Goal: Task Accomplishment & Management: Complete application form

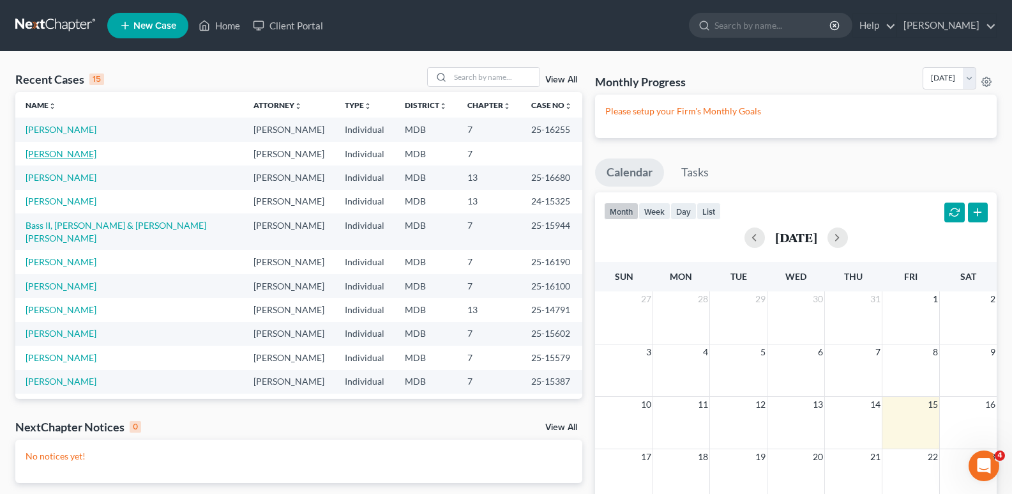
click at [96, 153] on link "[PERSON_NAME]" at bounding box center [61, 153] width 71 height 11
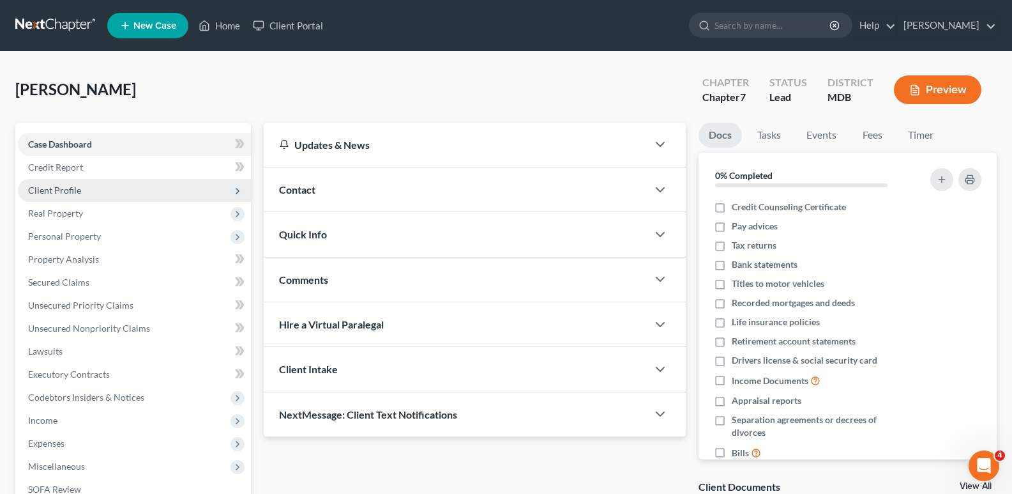
click at [62, 187] on span "Client Profile" at bounding box center [54, 190] width 53 height 11
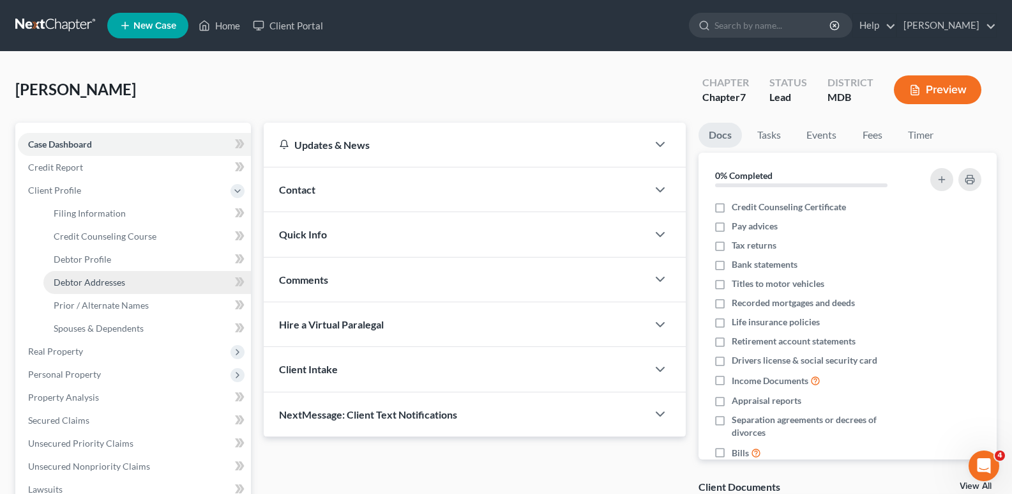
click at [102, 281] on span "Debtor Addresses" at bounding box center [90, 282] width 72 height 11
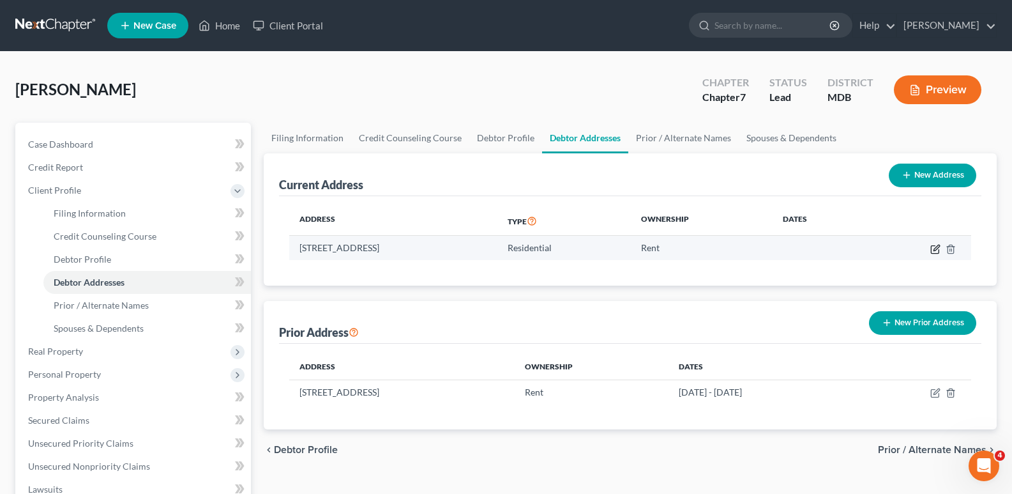
click at [932, 248] on icon "button" at bounding box center [935, 249] width 8 height 8
select select "21"
select select "13"
select select "0"
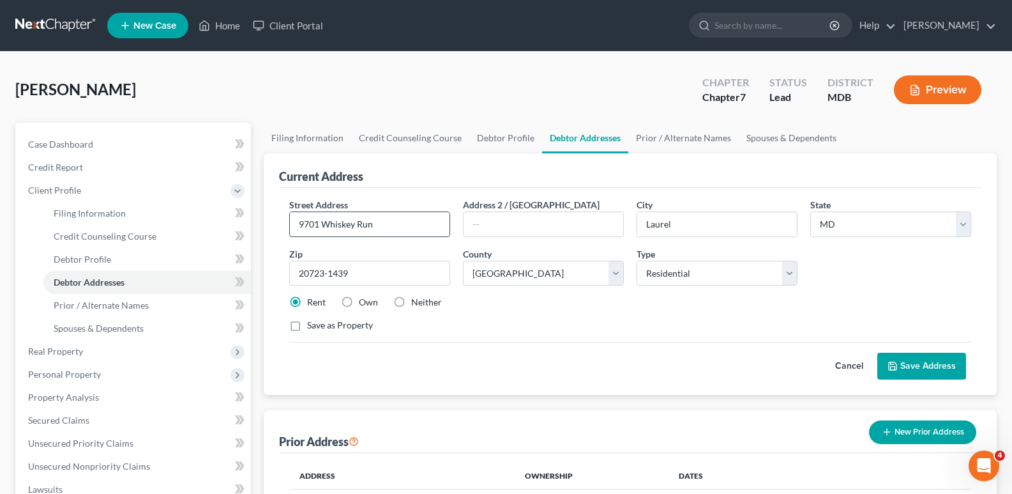
click at [409, 224] on input "9701 Whiskey Run" at bounding box center [370, 224] width 160 height 24
type input "9"
type input "[STREET_ADDRESS]"
click at [662, 225] on input "Laurel" at bounding box center [717, 224] width 160 height 24
type input "Silver Springl"
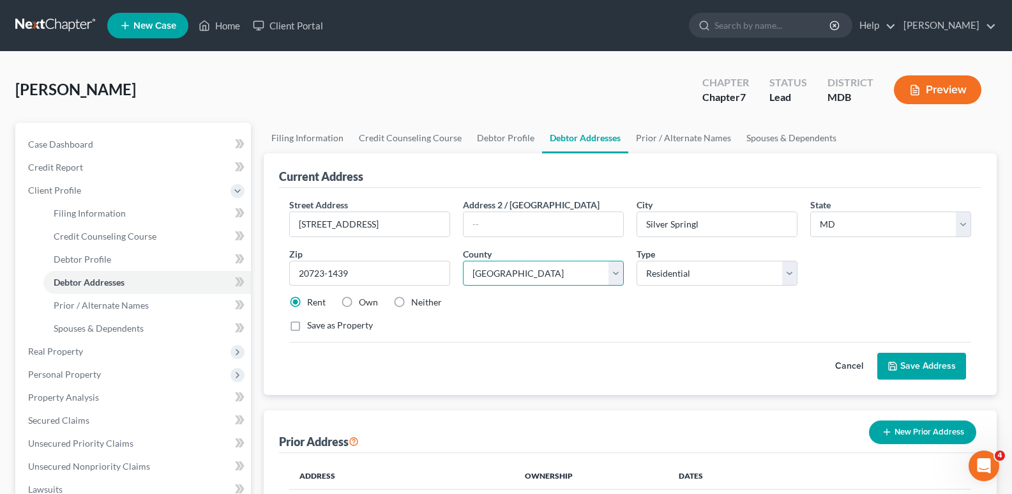
click at [616, 272] on select "County [GEOGRAPHIC_DATA] [GEOGRAPHIC_DATA] [GEOGRAPHIC_DATA] [GEOGRAPHIC_DATA] …" at bounding box center [543, 274] width 161 height 26
select select "15"
click at [463, 261] on select "County [GEOGRAPHIC_DATA] [GEOGRAPHIC_DATA] [GEOGRAPHIC_DATA] [GEOGRAPHIC_DATA] …" at bounding box center [543, 274] width 161 height 26
click at [360, 269] on input "20723-1439" at bounding box center [369, 274] width 161 height 26
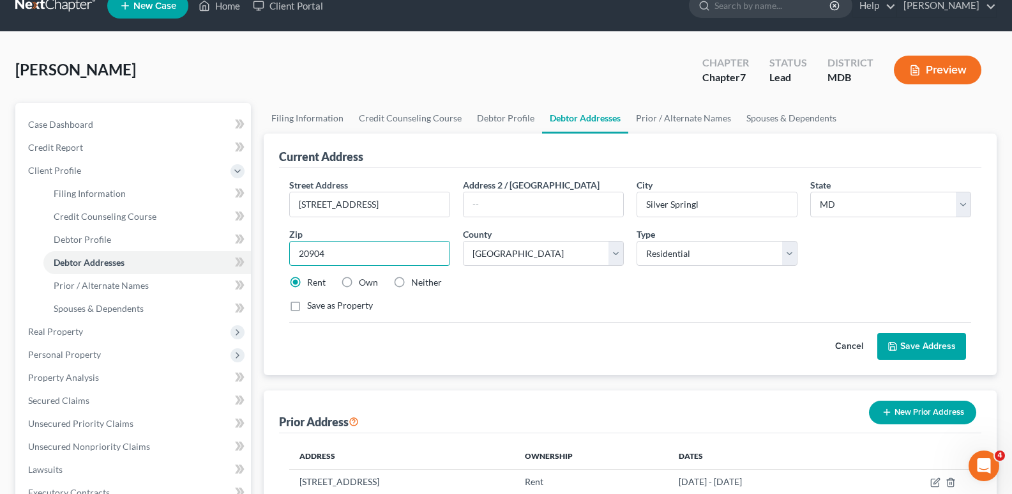
scroll to position [1, 0]
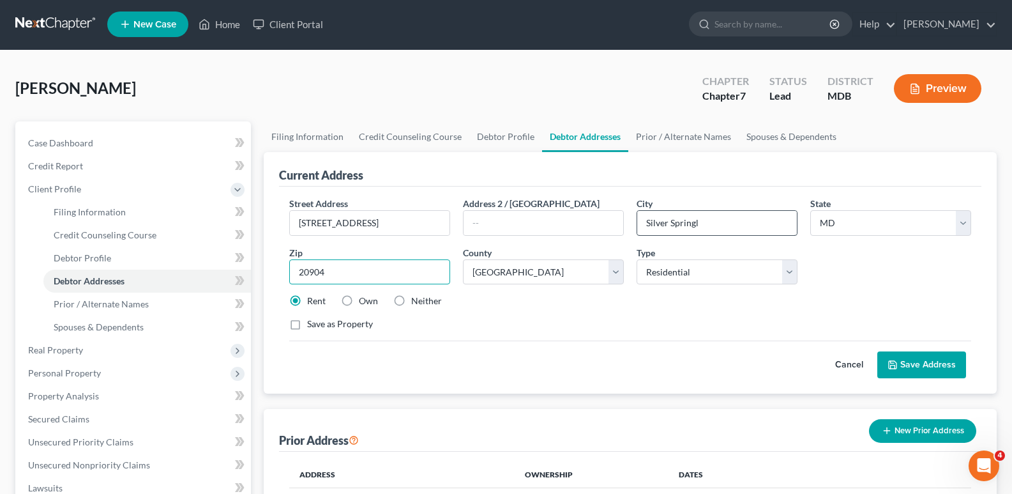
type input "20904"
type input "Silver Spring"
click at [716, 224] on input "Silver Spring" at bounding box center [717, 223] width 160 height 24
click at [731, 273] on select "Select Residential Mailing Rental Business" at bounding box center [717, 272] width 161 height 26
click at [879, 291] on div "Street Address * [STREET_ADDRESS] * [GEOGRAPHIC_DATA] * State [US_STATE] AK AR …" at bounding box center [630, 269] width 695 height 144
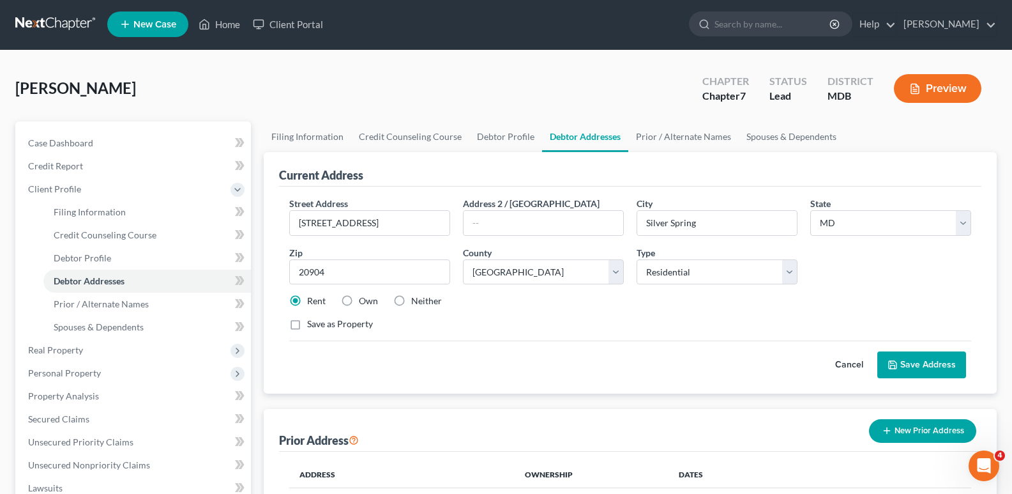
click at [926, 364] on button "Save Address" at bounding box center [921, 364] width 89 height 27
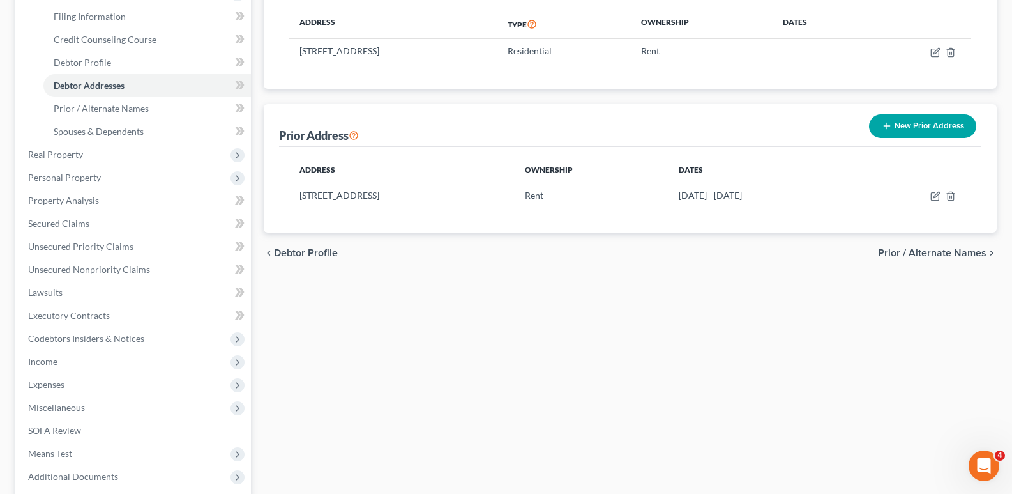
scroll to position [213, 0]
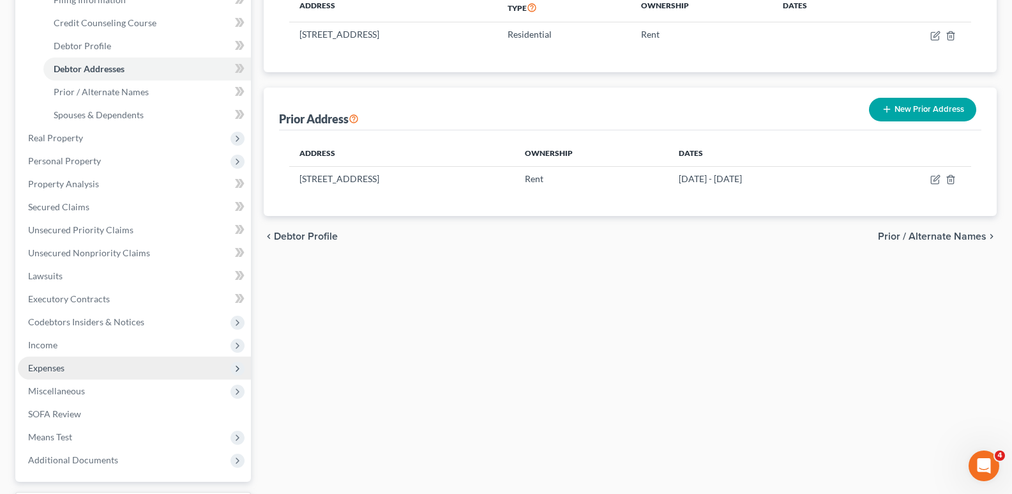
click at [55, 368] on span "Expenses" at bounding box center [46, 367] width 36 height 11
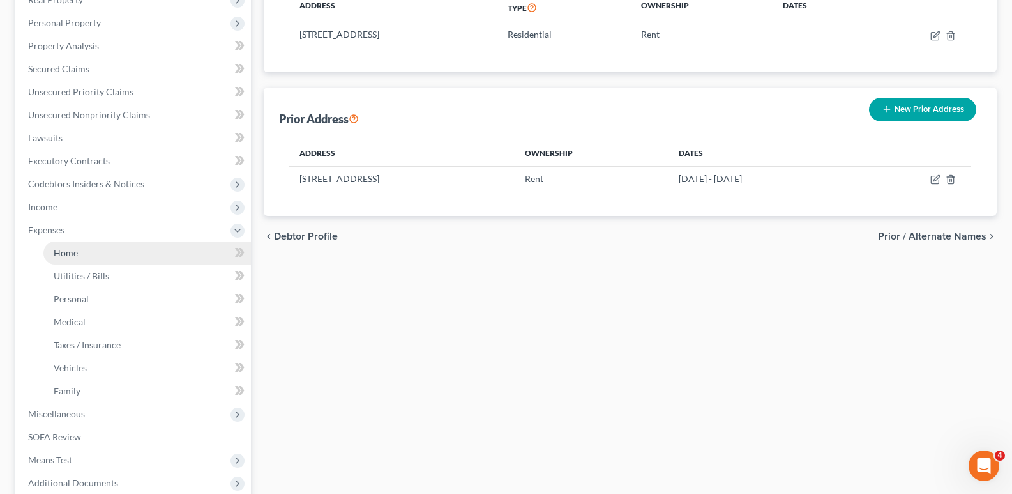
click at [57, 257] on span "Home" at bounding box center [66, 252] width 24 height 11
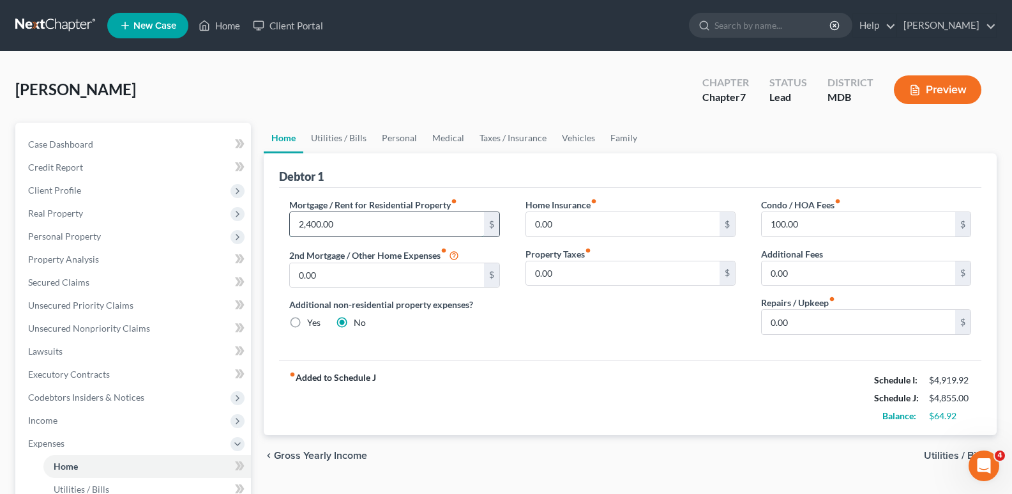
click at [354, 224] on input "2,400.00" at bounding box center [386, 224] width 193 height 24
type input "1,700.00"
click at [460, 162] on div "Debtor 1" at bounding box center [630, 170] width 702 height 34
click at [344, 140] on link "Utilities / Bills" at bounding box center [338, 138] width 71 height 31
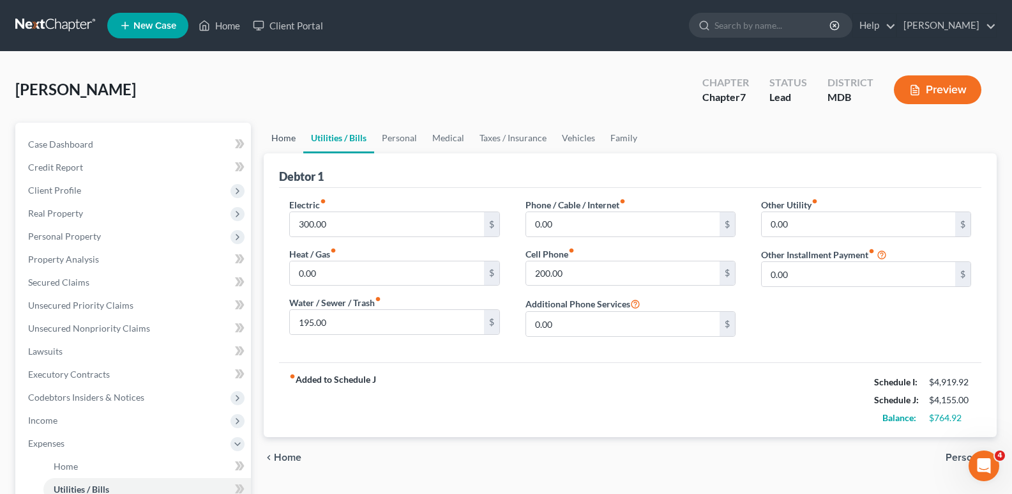
click at [289, 135] on link "Home" at bounding box center [284, 138] width 40 height 31
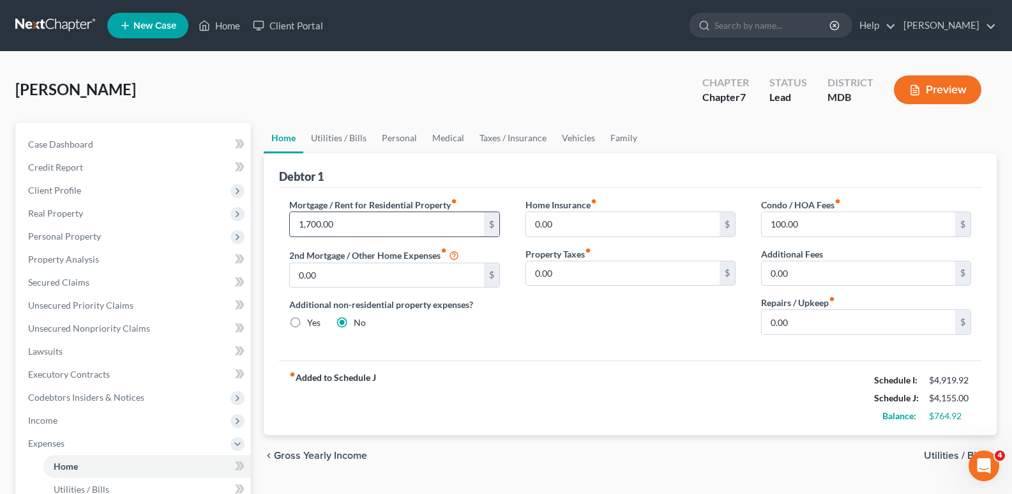
click at [307, 222] on input "1,700.00" at bounding box center [386, 224] width 193 height 24
type input "1,900.00"
click at [540, 331] on div "Home Insurance fiber_manual_record 0.00 $ Property Taxes fiber_manual_record 0.…" at bounding box center [631, 271] width 236 height 147
click at [524, 169] on div "Debtor 1" at bounding box center [630, 170] width 702 height 34
click at [396, 142] on link "Personal" at bounding box center [399, 138] width 50 height 31
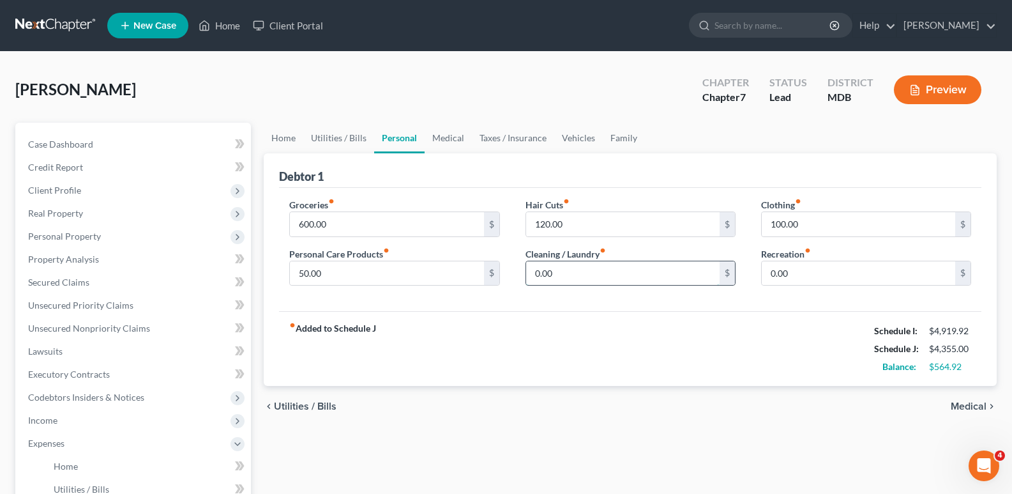
click at [533, 271] on input "0.00" at bounding box center [622, 273] width 193 height 24
type input "50.00"
click at [521, 301] on div "Groceries fiber_manual_record 600.00 $ Personal Care Products fiber_manual_reco…" at bounding box center [630, 250] width 702 height 124
click at [769, 271] on input "0.00" at bounding box center [858, 273] width 193 height 24
type input "50.00"
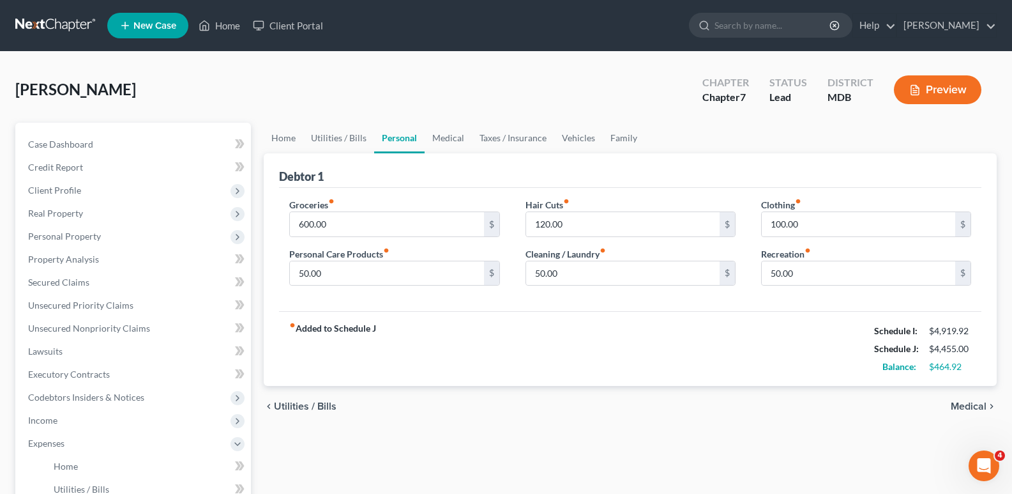
click at [677, 317] on div "fiber_manual_record Added to Schedule J Schedule I: $4,919.92 Schedule J: $4,45…" at bounding box center [630, 348] width 702 height 75
click at [299, 224] on input "600.00" at bounding box center [386, 224] width 193 height 24
type input "750.00"
click at [451, 318] on div "fiber_manual_record Added to Schedule J Schedule I: $4,919.92 Schedule J: $4,60…" at bounding box center [630, 348] width 702 height 75
click at [453, 138] on link "Medical" at bounding box center [448, 138] width 47 height 31
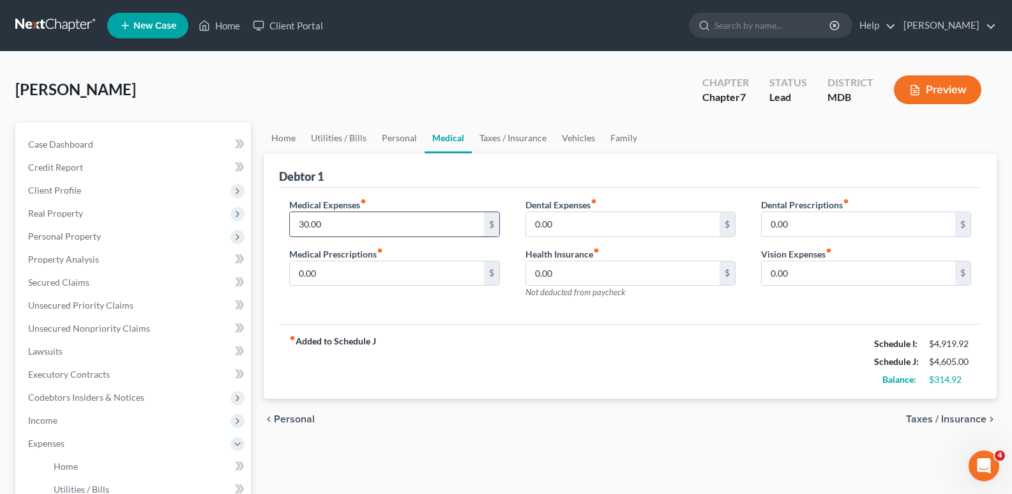
click at [299, 225] on input "30.00" at bounding box center [386, 224] width 193 height 24
type input "50.00"
click at [483, 363] on div "fiber_manual_record Added to Schedule J Schedule I: $4,919.92 Schedule J: $4,62…" at bounding box center [630, 361] width 702 height 75
click at [515, 139] on link "Taxes / Insurance" at bounding box center [513, 138] width 82 height 31
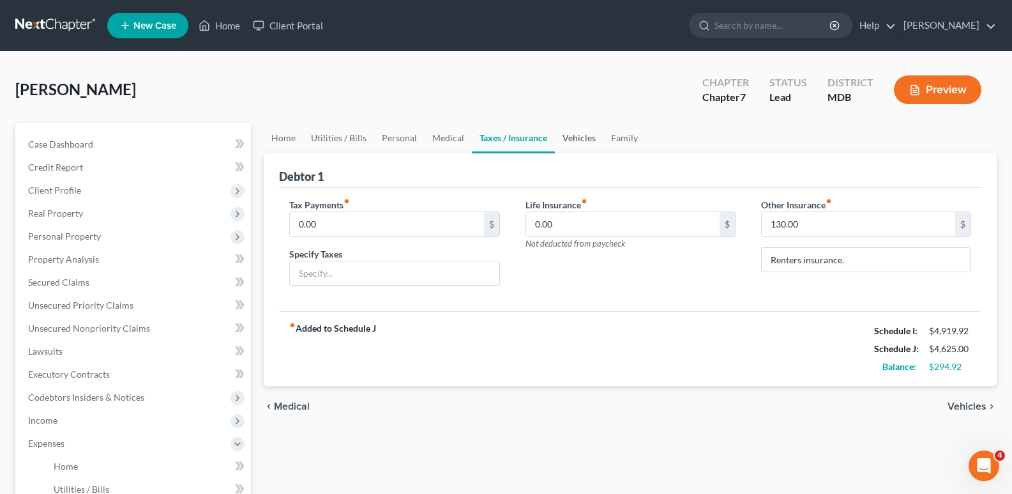
click at [571, 133] on link "Vehicles" at bounding box center [579, 138] width 49 height 31
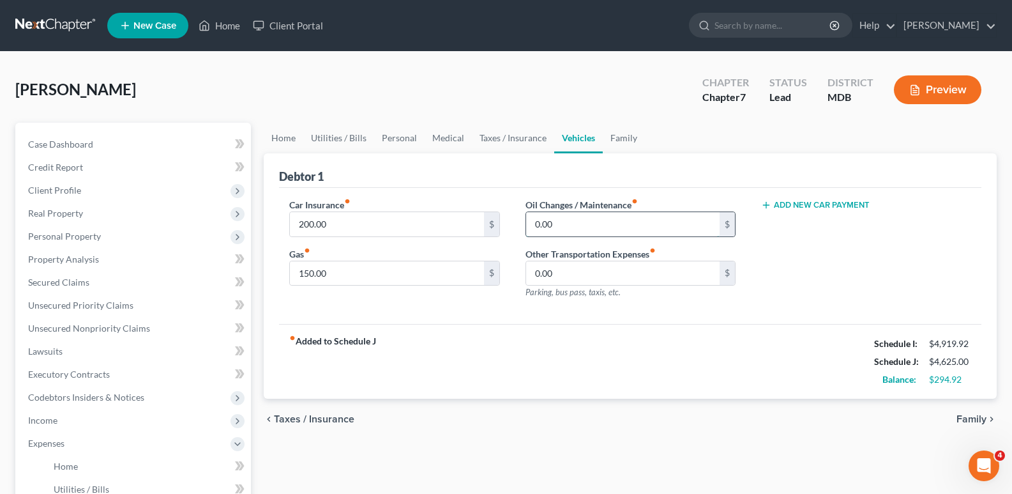
click at [534, 221] on input "0.00" at bounding box center [622, 224] width 193 height 24
type input "5"
type input "100.00"
click at [570, 354] on div "fiber_manual_record Added to Schedule J Schedule I: $4,919.92 Schedule J: $4,72…" at bounding box center [630, 361] width 702 height 75
click at [622, 142] on link "Family" at bounding box center [624, 138] width 42 height 31
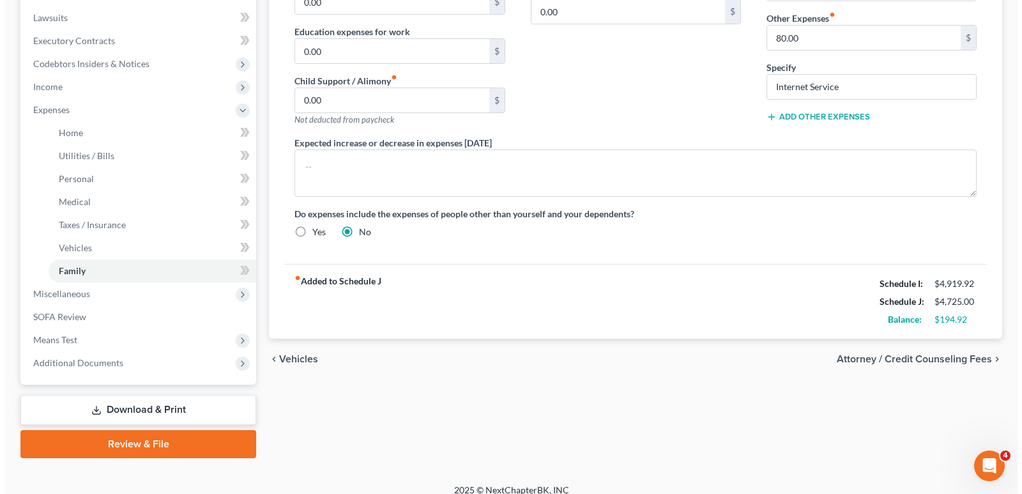
scroll to position [346, 0]
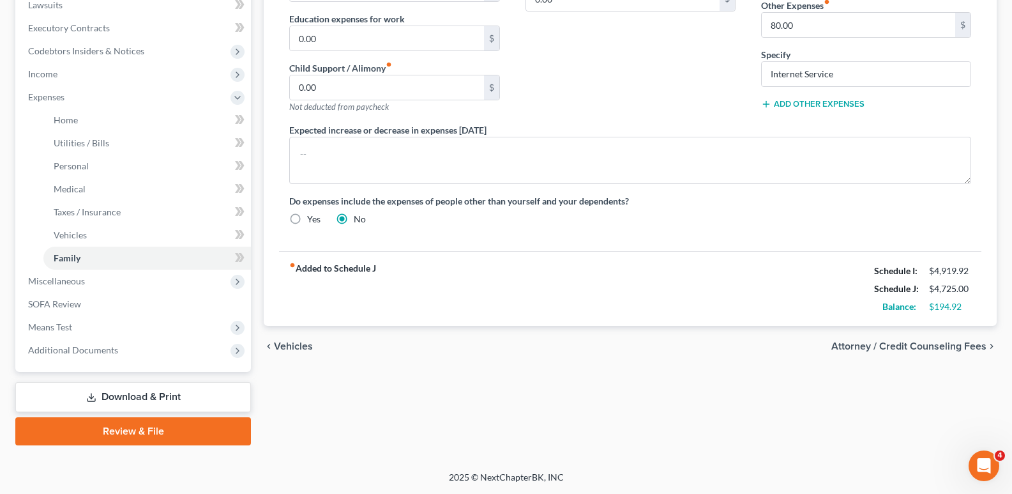
click at [156, 393] on link "Download & Print" at bounding box center [133, 397] width 236 height 30
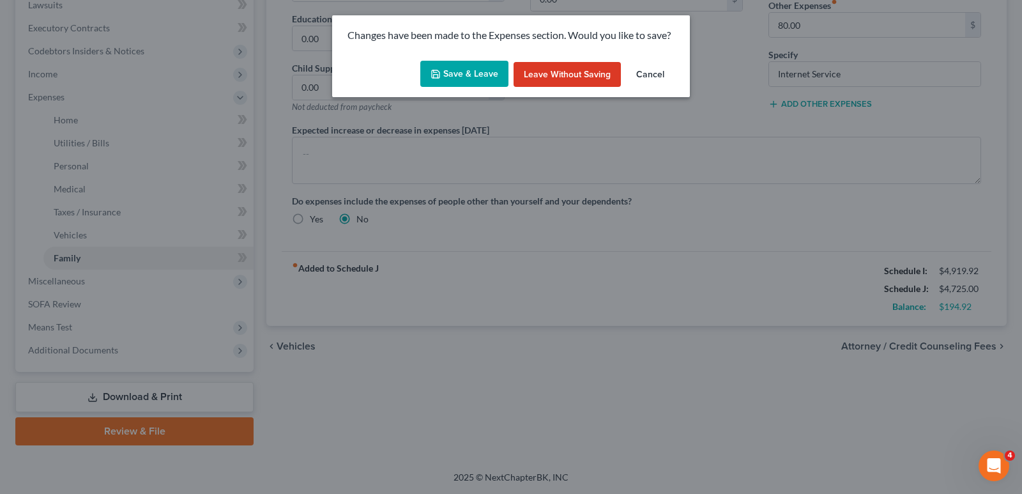
click at [489, 77] on button "Save & Leave" at bounding box center [464, 74] width 88 height 27
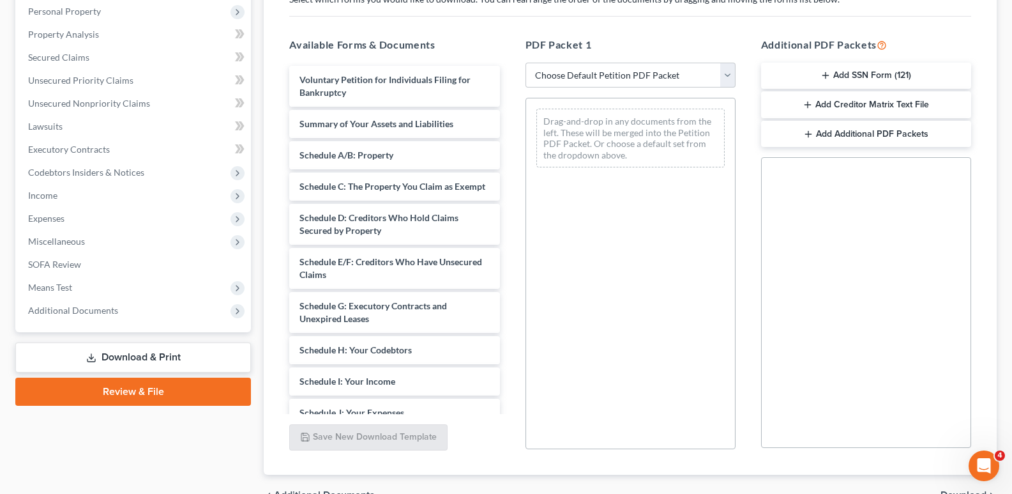
scroll to position [232, 0]
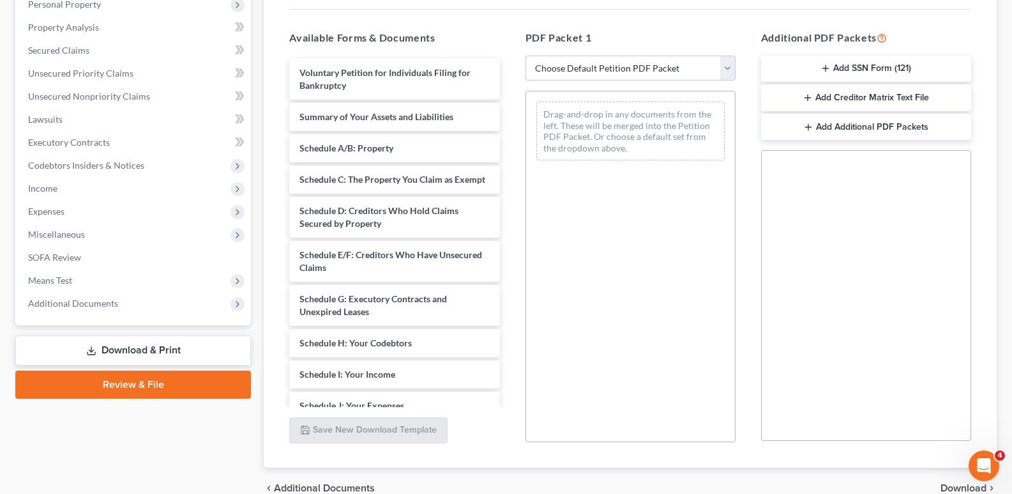
click at [147, 343] on link "Download & Print" at bounding box center [133, 350] width 236 height 30
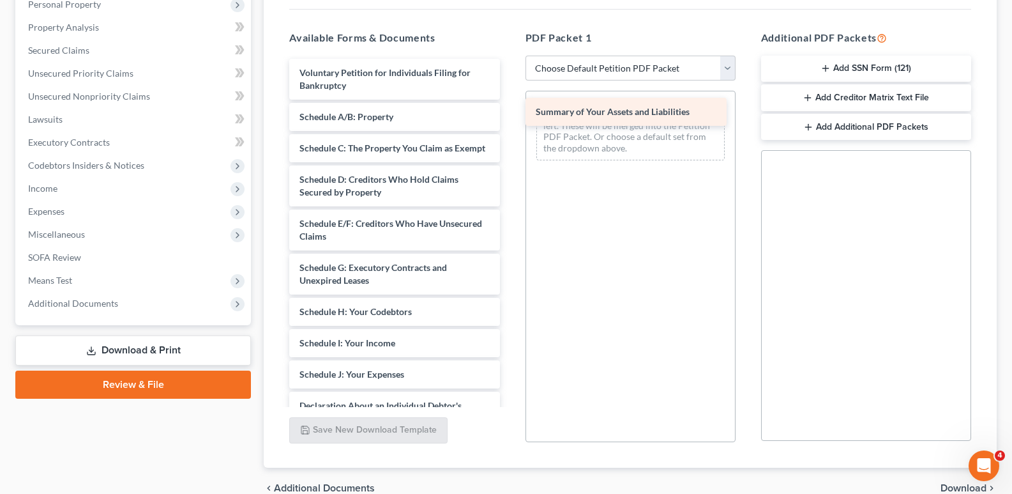
drag, startPoint x: 381, startPoint y: 120, endPoint x: 618, endPoint y: 116, distance: 237.0
click at [510, 116] on div "Summary of Your Assets and Liabilities Voluntary Petition for Individuals Filin…" at bounding box center [394, 381] width 231 height 644
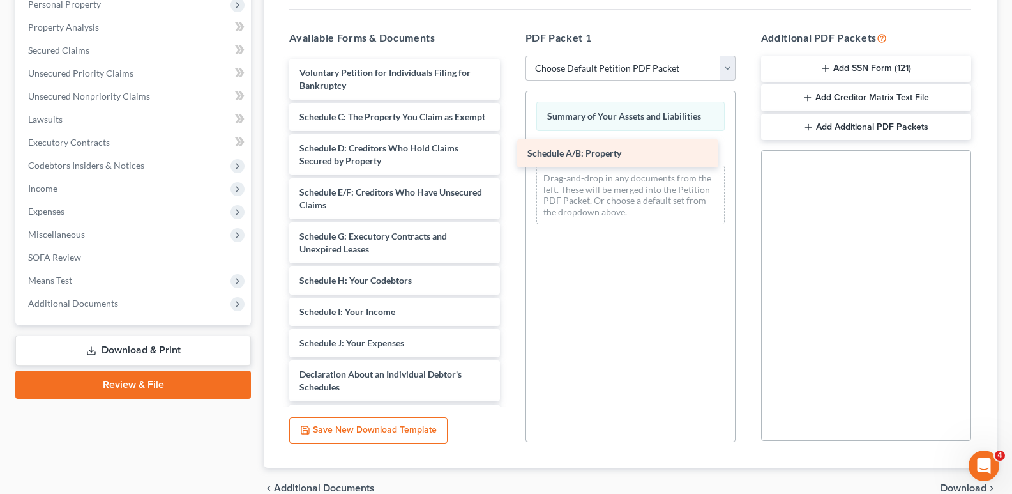
drag, startPoint x: 414, startPoint y: 119, endPoint x: 642, endPoint y: 154, distance: 230.0
click at [510, 154] on div "Schedule A/B: Property Voluntary Petition for Individuals Filing for Bankruptcy…" at bounding box center [394, 365] width 231 height 612
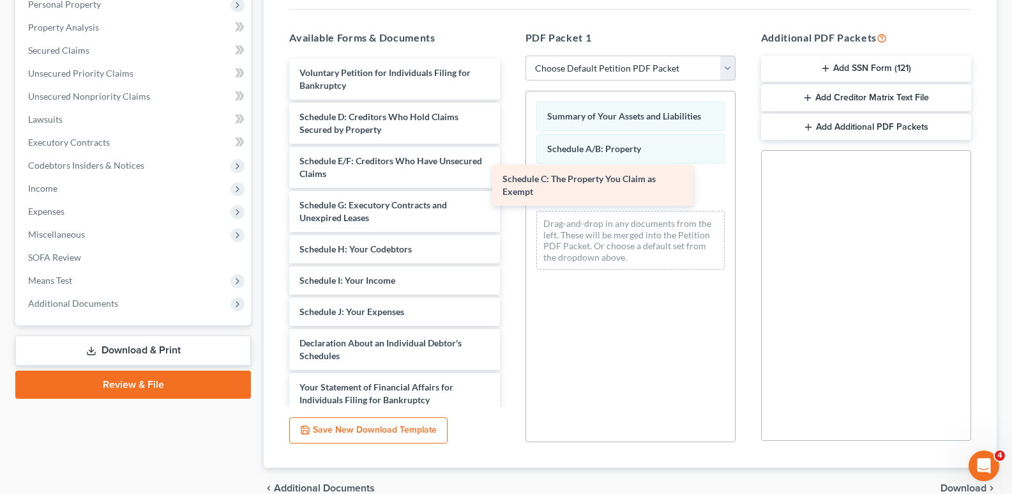
drag, startPoint x: 374, startPoint y: 120, endPoint x: 577, endPoint y: 182, distance: 212.3
click at [510, 182] on div "Schedule C: The Property You Claim as Exempt Voluntary Petition for Individuals…" at bounding box center [394, 349] width 231 height 581
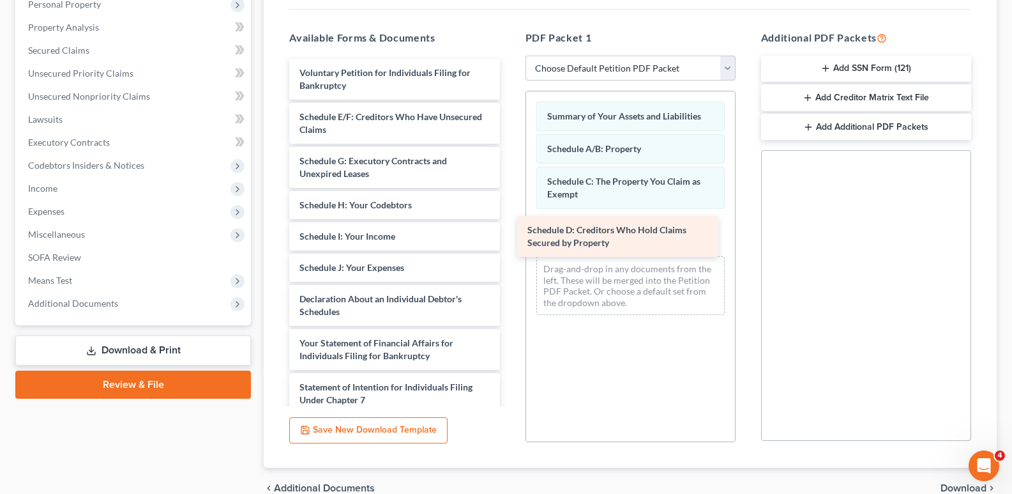
drag, startPoint x: 375, startPoint y: 118, endPoint x: 606, endPoint y: 224, distance: 253.5
click at [510, 224] on div "Schedule D: Creditors Who Hold Claims Secured by Property Voluntary Petition fo…" at bounding box center [394, 327] width 231 height 537
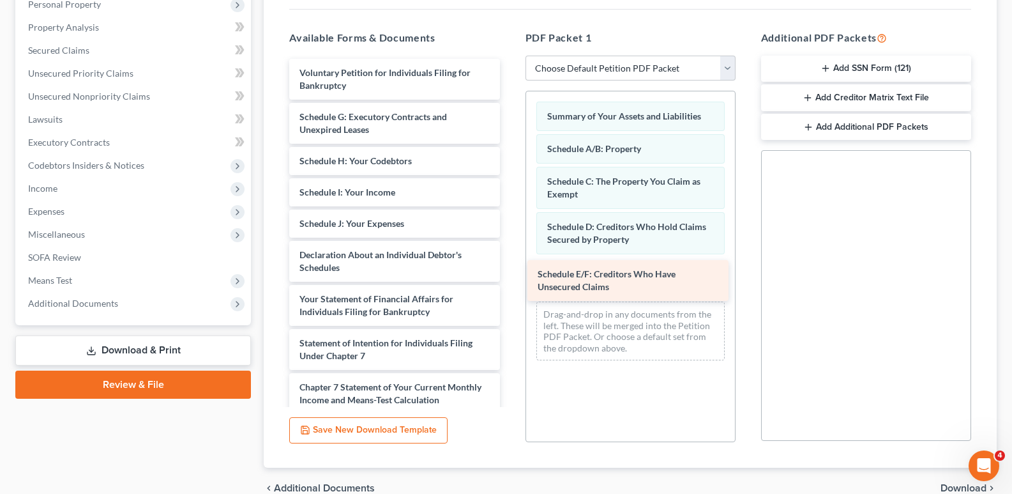
drag, startPoint x: 371, startPoint y: 117, endPoint x: 608, endPoint y: 274, distance: 283.9
click at [510, 275] on div "Schedule E/F: Creditors Who Have Unsecured Claims Voluntary Petition for Indivi…" at bounding box center [394, 305] width 231 height 493
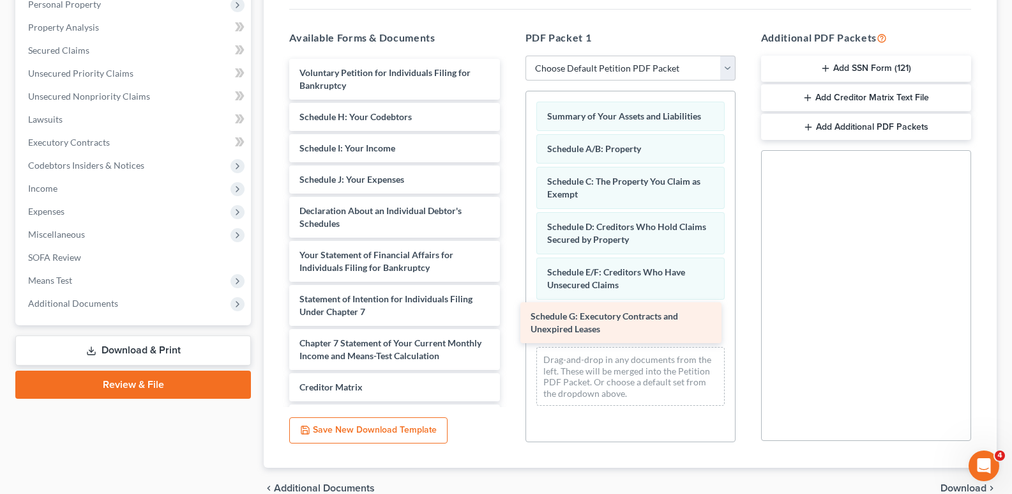
drag, startPoint x: 384, startPoint y: 112, endPoint x: 615, endPoint y: 311, distance: 304.8
click at [510, 311] on div "Schedule G: Executory Contracts and Unexpired Leases Voluntary Petition for Ind…" at bounding box center [394, 283] width 231 height 449
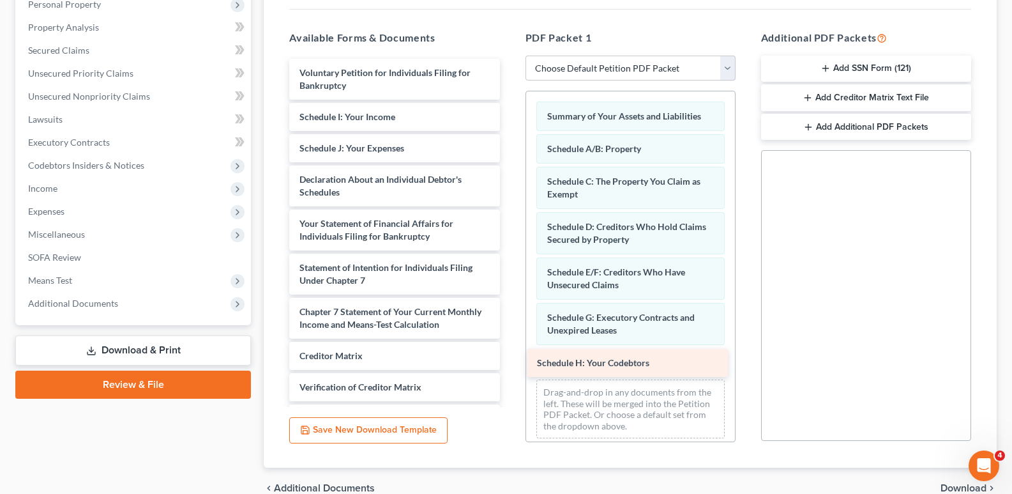
drag, startPoint x: 404, startPoint y: 117, endPoint x: 640, endPoint y: 358, distance: 337.3
click at [510, 358] on div "Schedule H: Your Codebtors Voluntary Petition for Individuals Filing for Bankru…" at bounding box center [394, 268] width 231 height 418
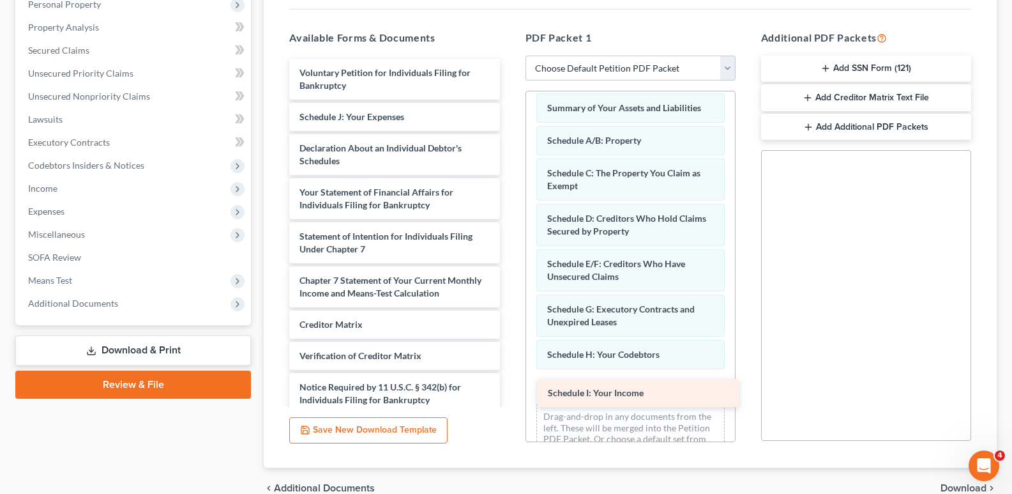
drag, startPoint x: 381, startPoint y: 116, endPoint x: 626, endPoint y: 387, distance: 366.2
click at [510, 387] on div "Schedule I: Your Income Voluntary Petition for Individuals Filing for Bankruptc…" at bounding box center [394, 252] width 231 height 386
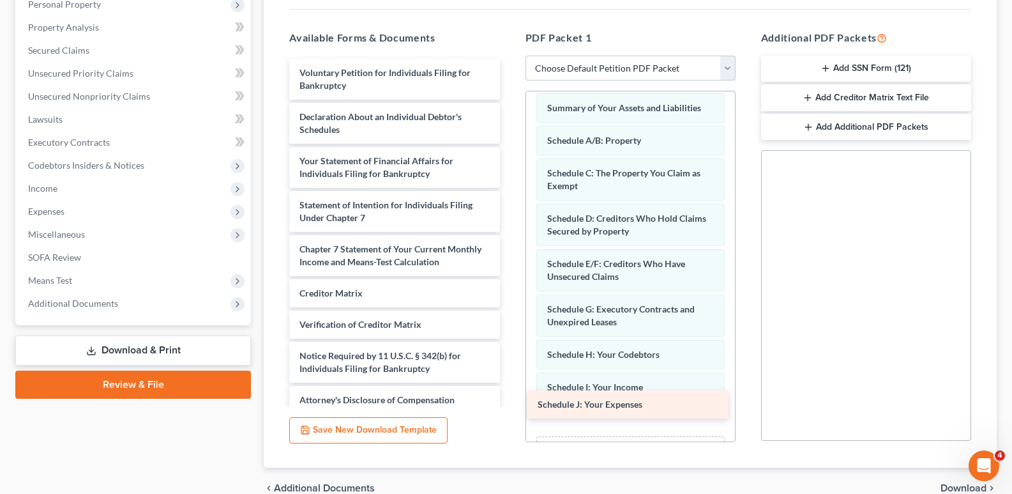
drag, startPoint x: 407, startPoint y: 117, endPoint x: 645, endPoint y: 404, distance: 372.3
click at [510, 404] on div "Schedule J: Your Expenses Voluntary Petition for Individuals Filing for Bankrup…" at bounding box center [394, 236] width 231 height 355
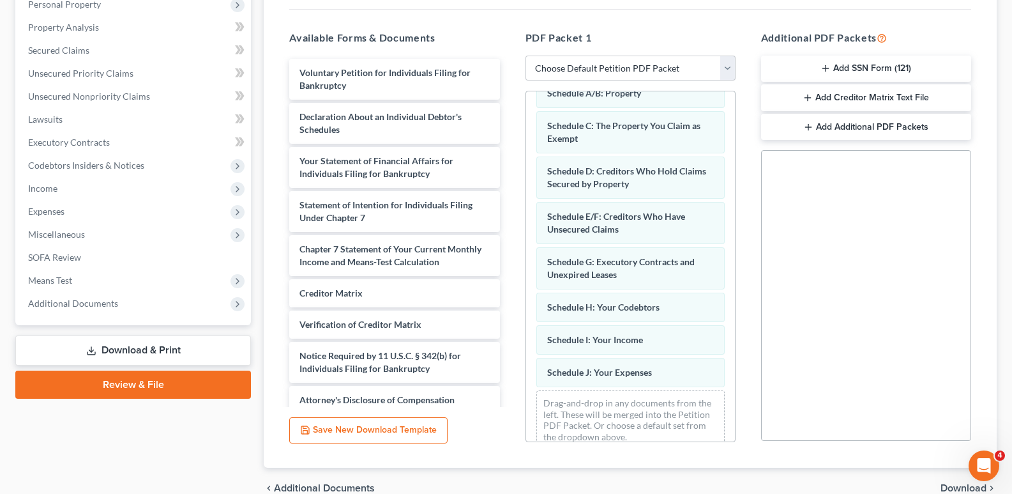
scroll to position [56, 0]
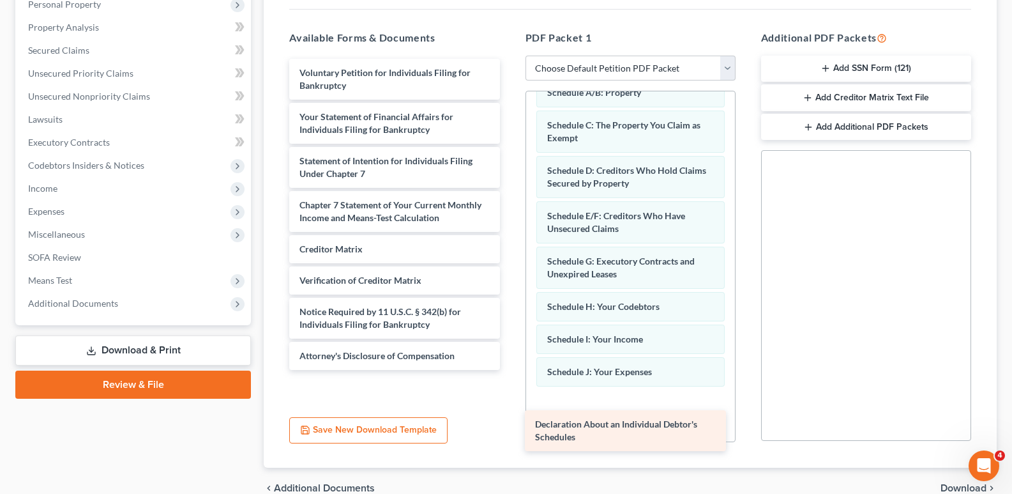
drag, startPoint x: 375, startPoint y: 112, endPoint x: 610, endPoint y: 407, distance: 377.2
click at [510, 370] on div "Declaration About an Individual Debtor's Schedules Voluntary Petition for Indiv…" at bounding box center [394, 214] width 231 height 311
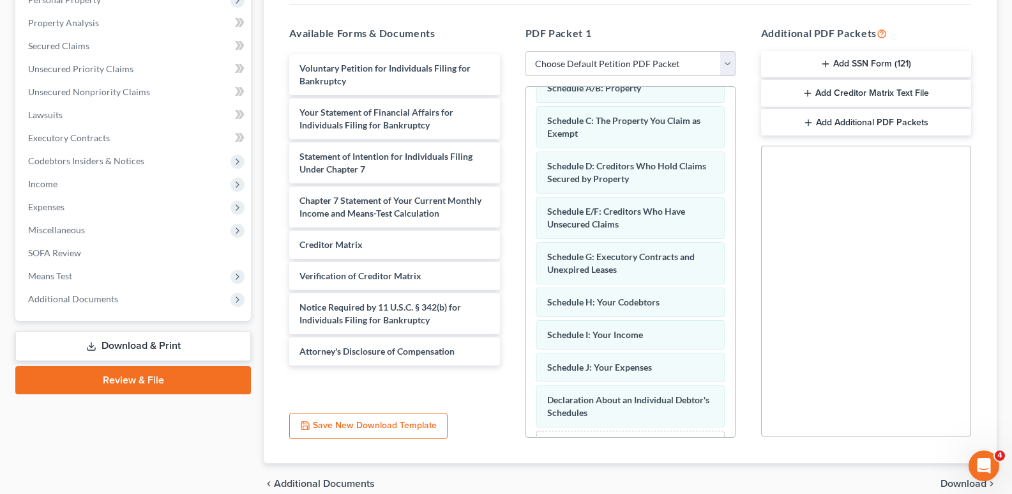
scroll to position [295, 0]
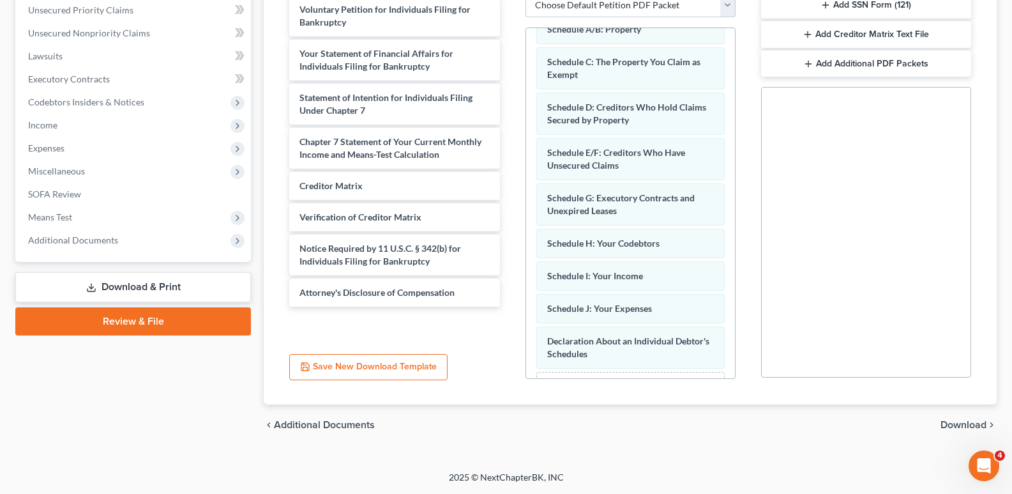
click at [955, 420] on span "Download" at bounding box center [964, 425] width 46 height 10
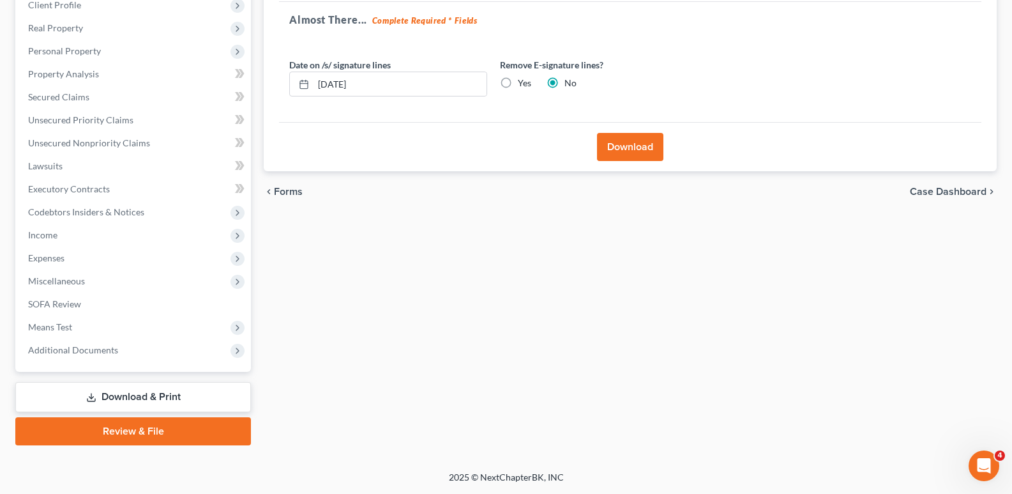
scroll to position [185, 0]
click at [624, 151] on button "Download" at bounding box center [630, 147] width 66 height 28
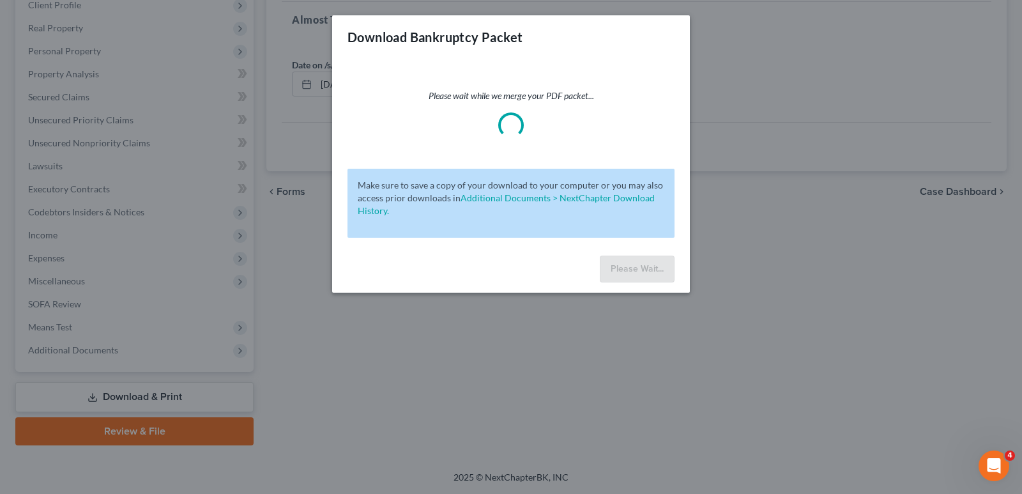
click at [638, 92] on p "Please wait while we merge your PDF packet..." at bounding box center [510, 95] width 327 height 13
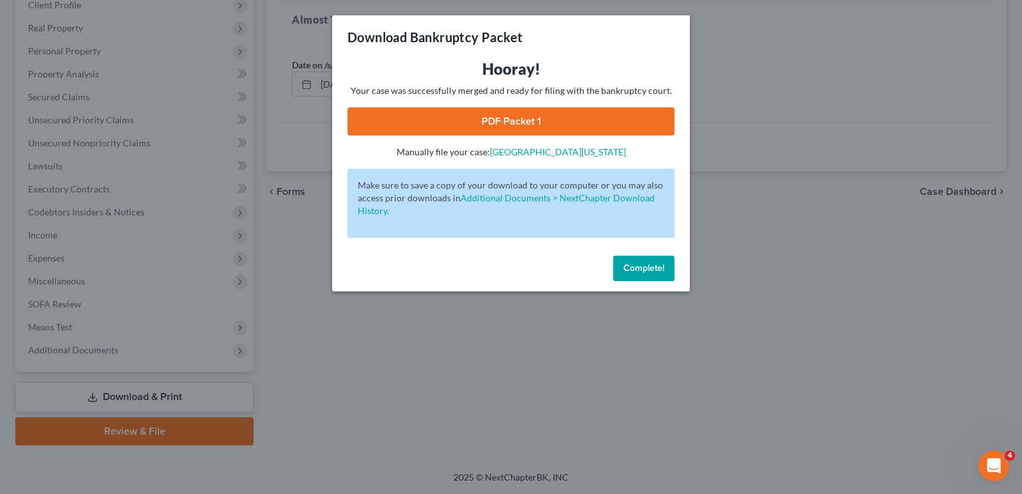
click at [632, 268] on span "Complete!" at bounding box center [643, 267] width 41 height 11
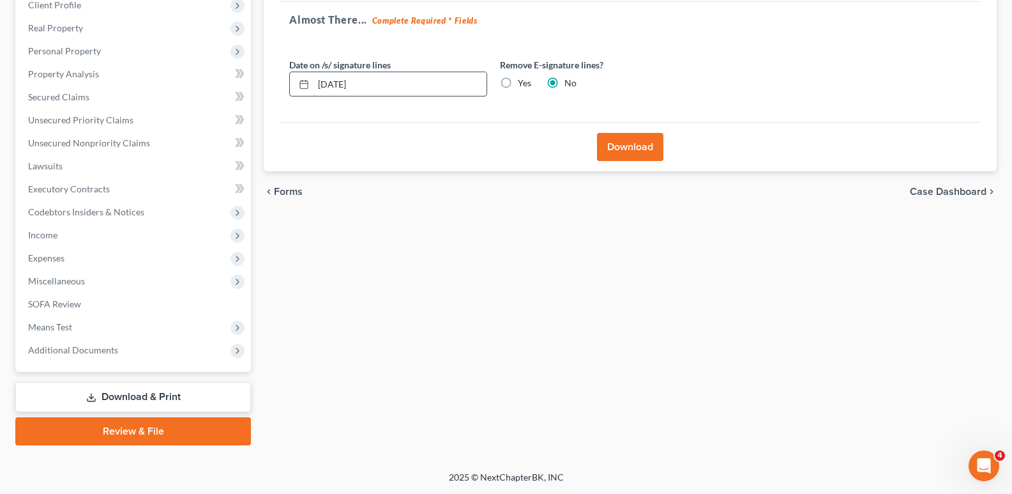
click at [339, 84] on input "[DATE]" at bounding box center [400, 84] width 173 height 24
type input "[DATE]"
click at [609, 150] on button "Download" at bounding box center [630, 147] width 66 height 28
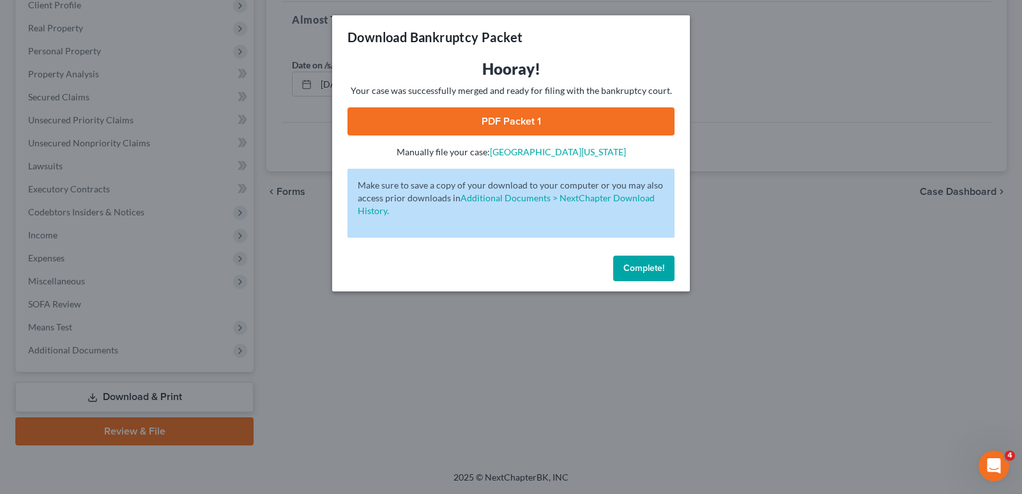
click at [547, 121] on link "PDF Packet 1" at bounding box center [510, 121] width 327 height 28
click at [632, 266] on span "Complete!" at bounding box center [643, 267] width 41 height 11
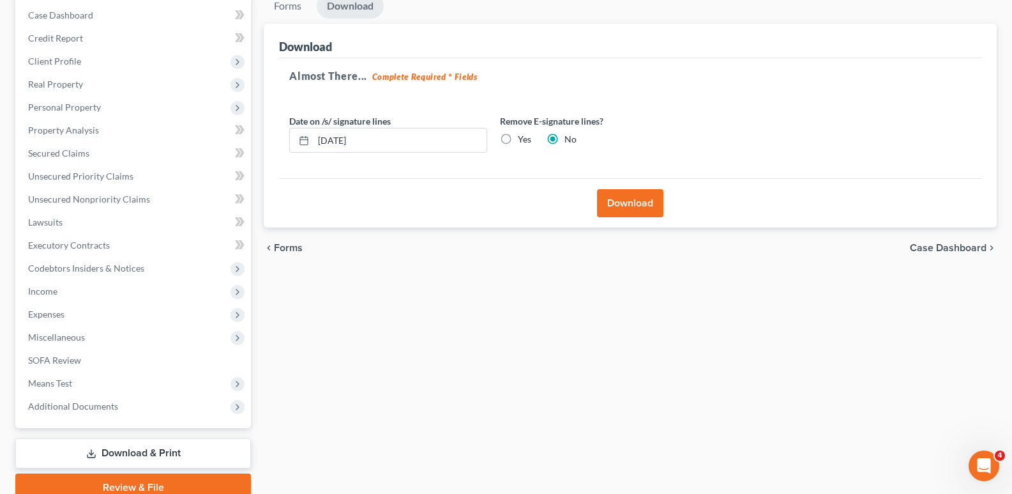
scroll to position [0, 0]
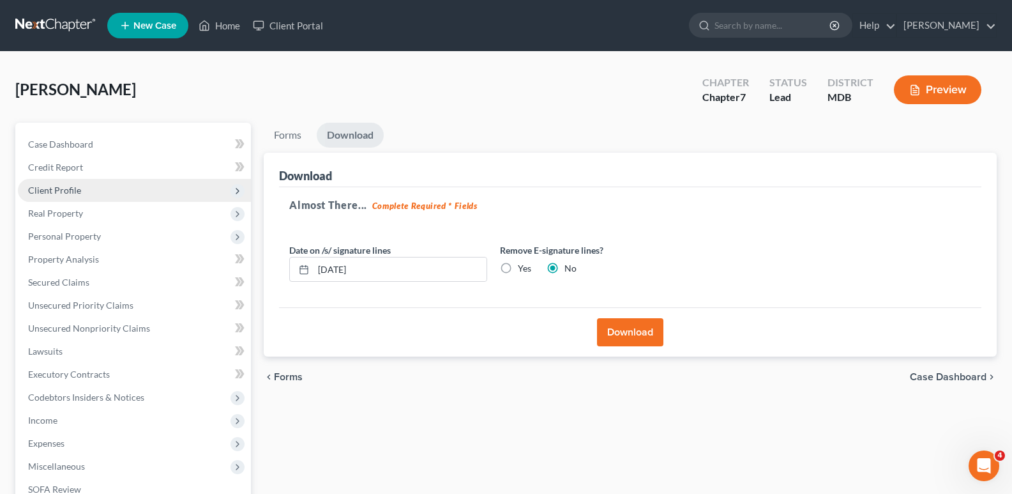
click at [59, 190] on span "Client Profile" at bounding box center [54, 190] width 53 height 11
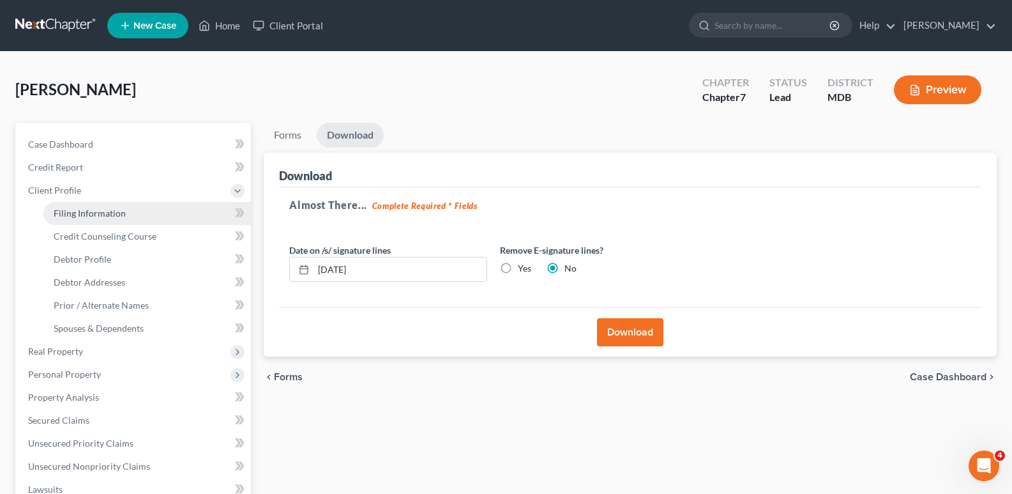
click at [99, 214] on span "Filing Information" at bounding box center [90, 213] width 72 height 11
select select "1"
select select "0"
select select "21"
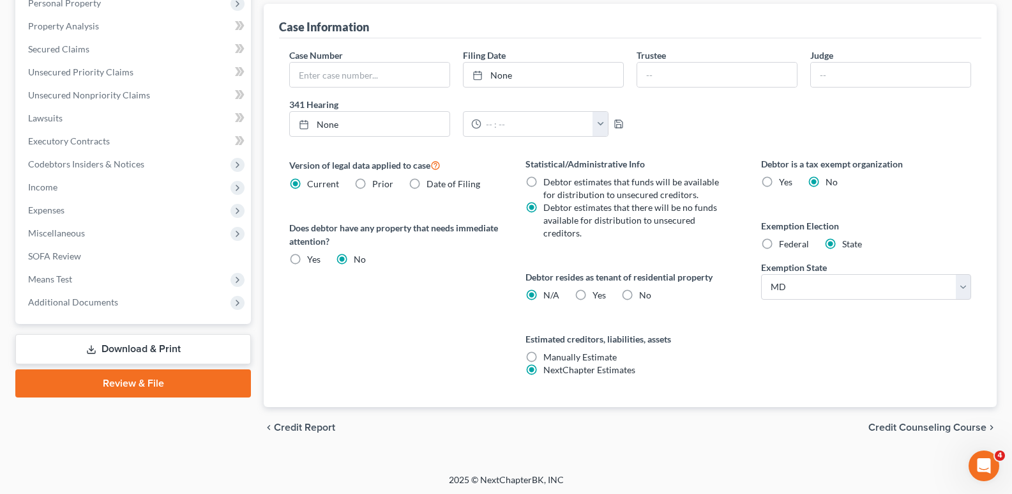
scroll to position [374, 0]
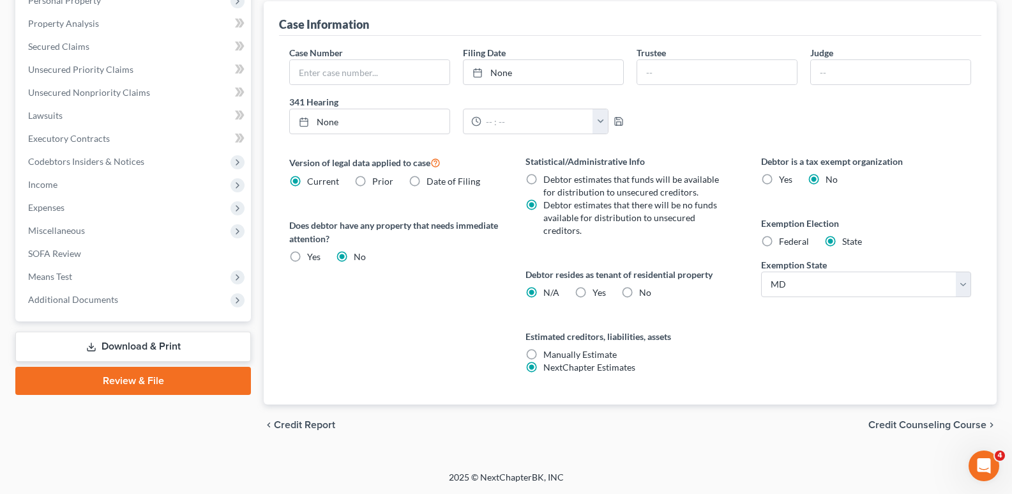
click at [180, 348] on link "Download & Print" at bounding box center [133, 346] width 236 height 30
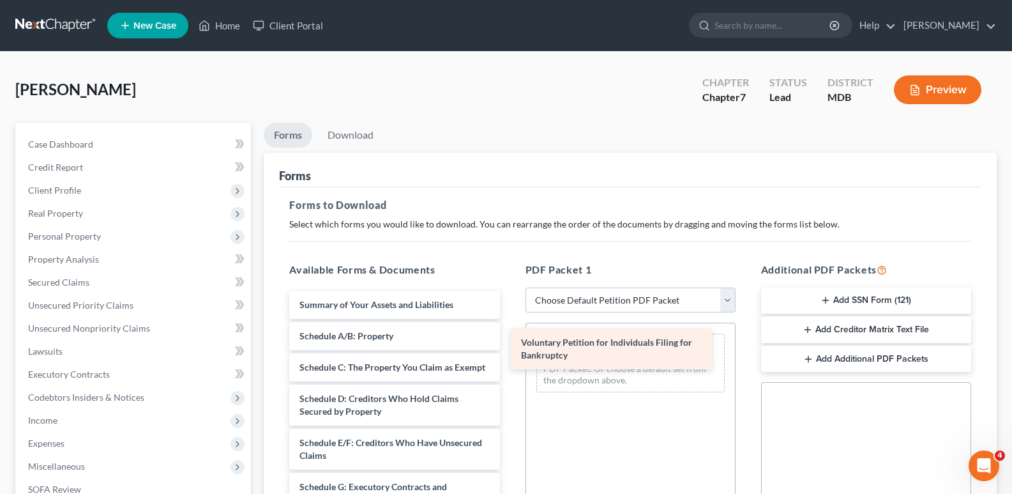
drag, startPoint x: 400, startPoint y: 305, endPoint x: 621, endPoint y: 342, distance: 224.8
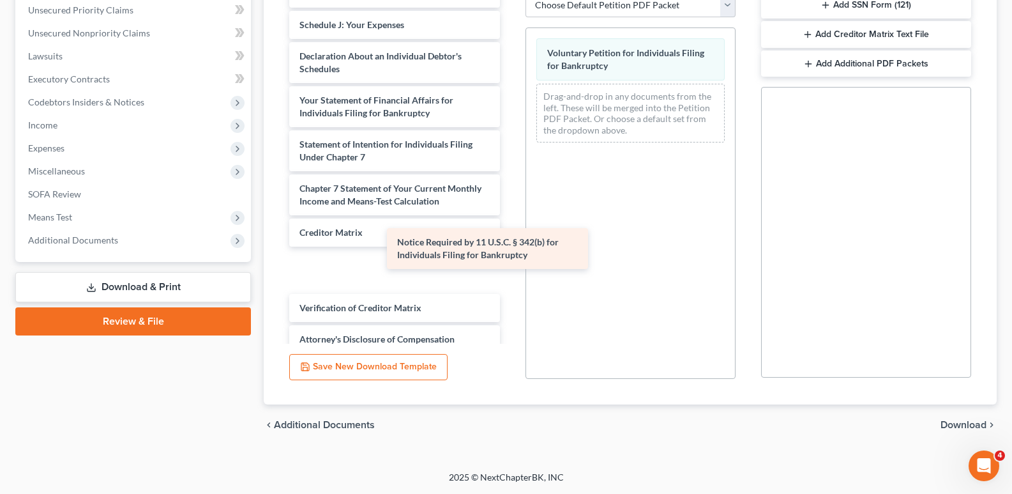
scroll to position [255, 0]
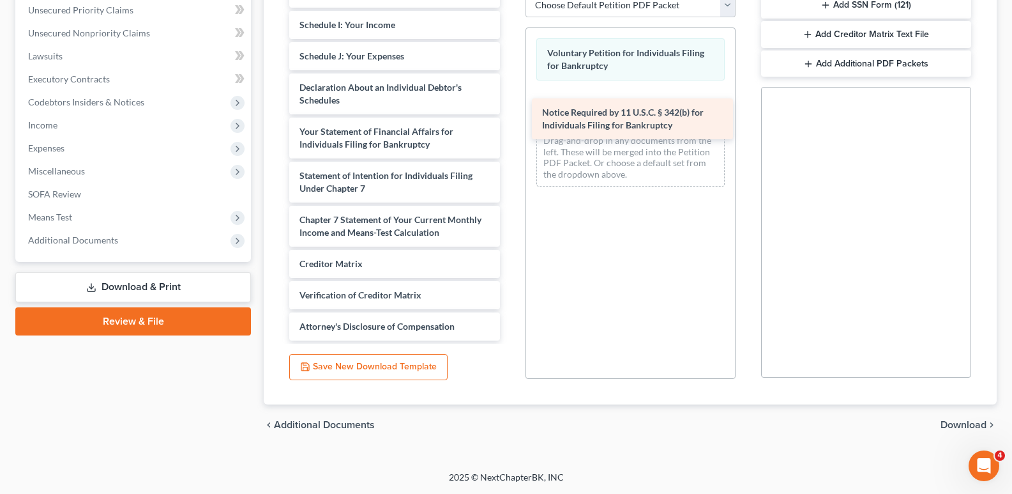
drag, startPoint x: 417, startPoint y: 317, endPoint x: 660, endPoint y: 121, distance: 311.6
click at [510, 121] on div "Notice Required by 11 U.S.C. § 342(b) for Individuals Filing for Bankruptcy Sum…" at bounding box center [394, 47] width 231 height 587
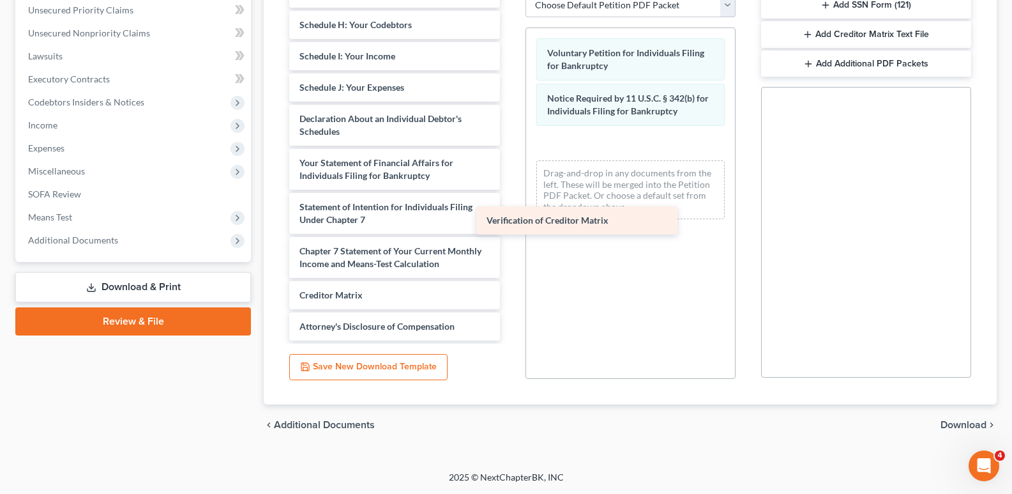
scroll to position [224, 0]
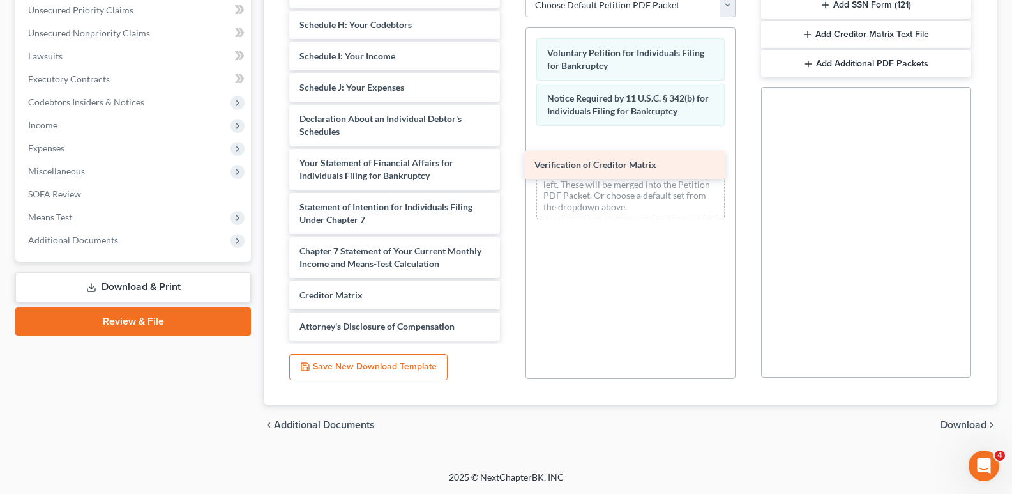
drag, startPoint x: 385, startPoint y: 296, endPoint x: 620, endPoint y: 166, distance: 268.7
click at [510, 166] on div "Verification of Creditor Matrix Summary of Your Assets and Liabilities Schedule…" at bounding box center [394, 63] width 231 height 556
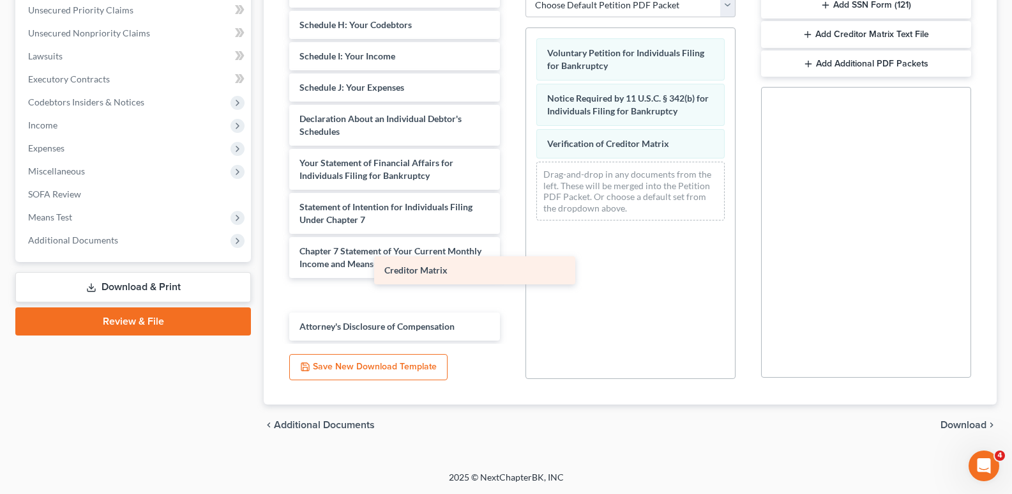
scroll to position [192, 0]
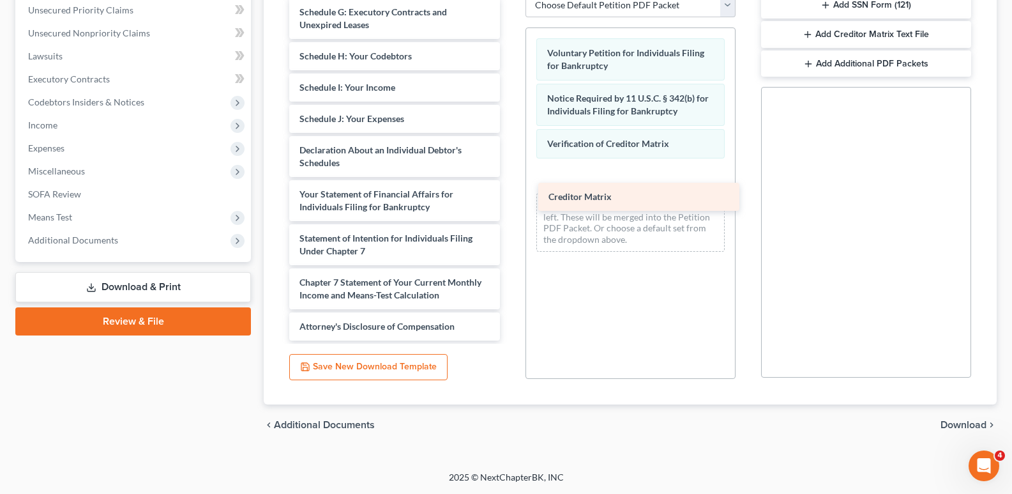
drag, startPoint x: 375, startPoint y: 303, endPoint x: 623, endPoint y: 204, distance: 267.4
click at [510, 204] on div "Creditor Matrix Summary of Your Assets and Liabilities Schedule A/B: Property S…" at bounding box center [394, 78] width 231 height 524
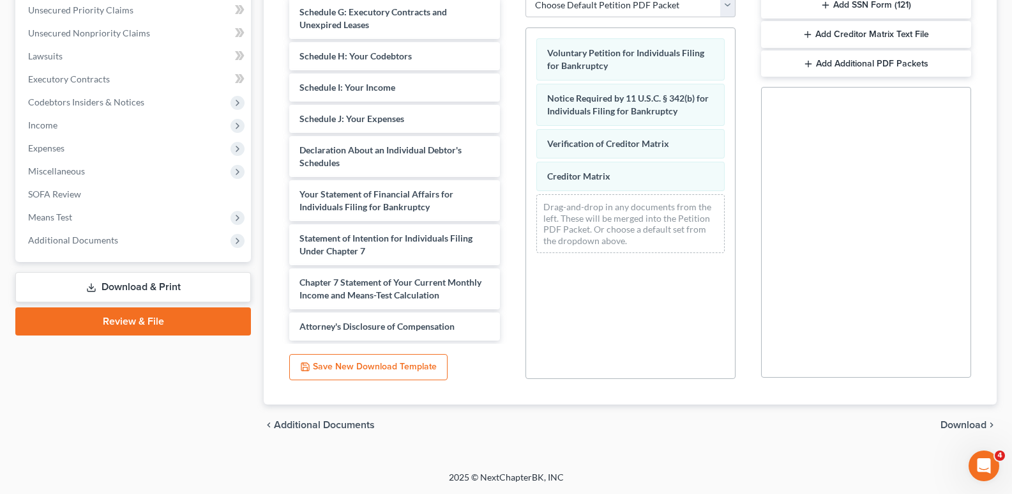
click at [963, 421] on span "Download" at bounding box center [964, 425] width 46 height 10
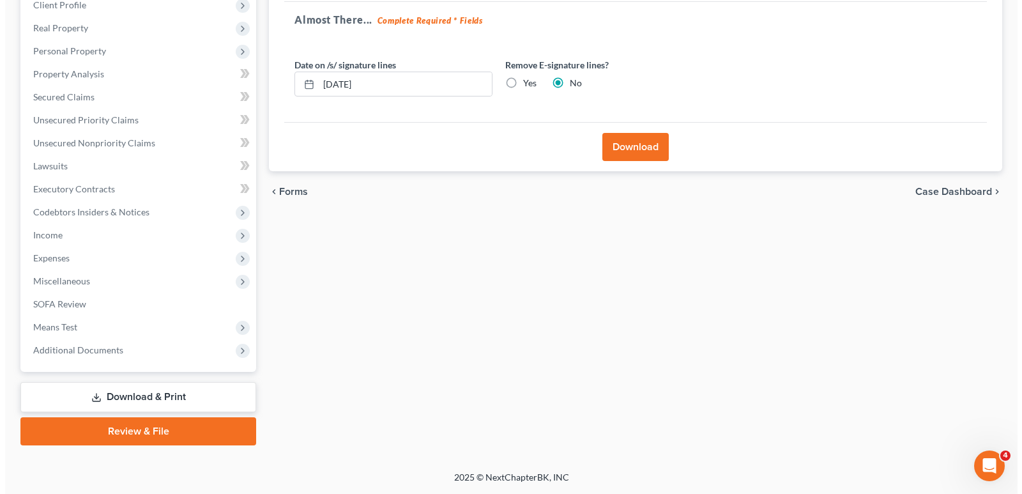
scroll to position [185, 0]
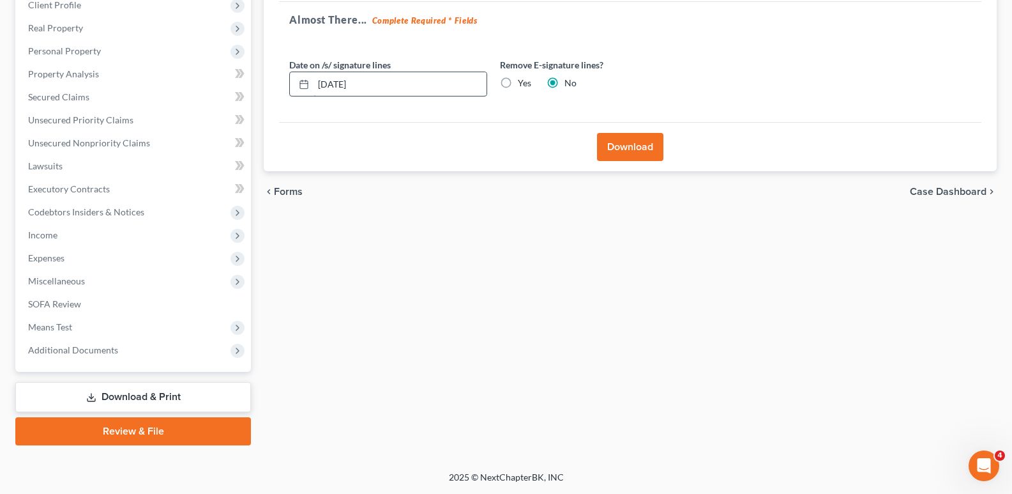
click at [337, 80] on input "[DATE]" at bounding box center [400, 84] width 173 height 24
click at [331, 82] on input "[DATE]" at bounding box center [400, 84] width 173 height 24
type input "[DATE]"
click at [605, 149] on button "Download" at bounding box center [630, 147] width 66 height 28
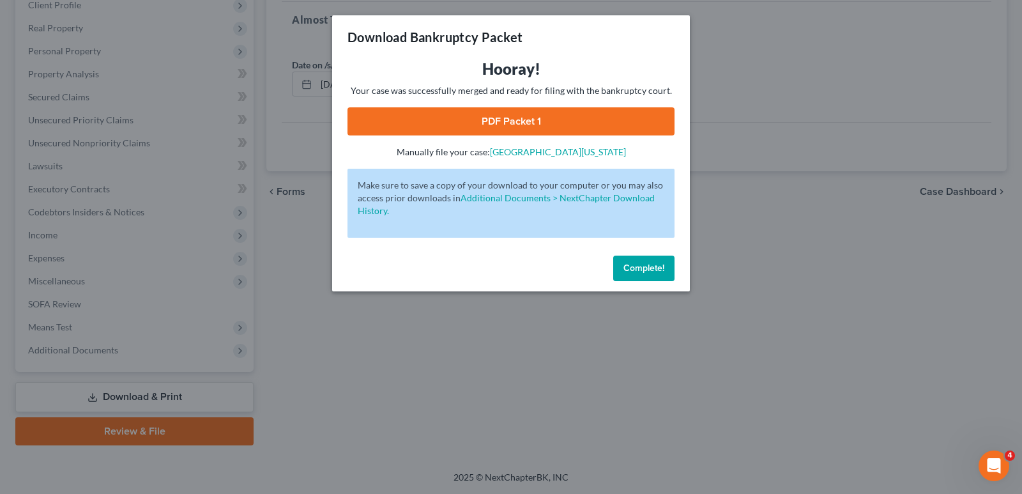
click at [492, 122] on link "PDF Packet 1" at bounding box center [510, 121] width 327 height 28
